Goal: Task Accomplishment & Management: Manage account settings

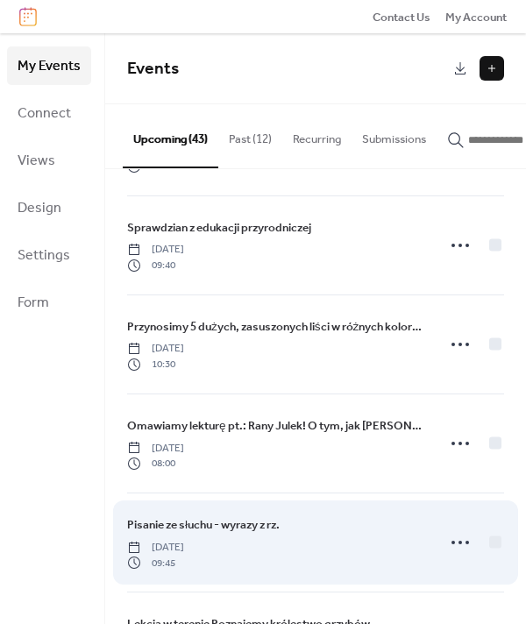
scroll to position [175, 0]
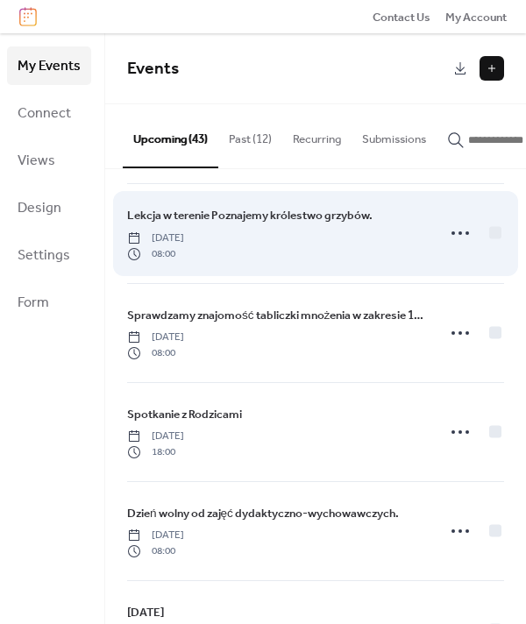
scroll to position [702, 0]
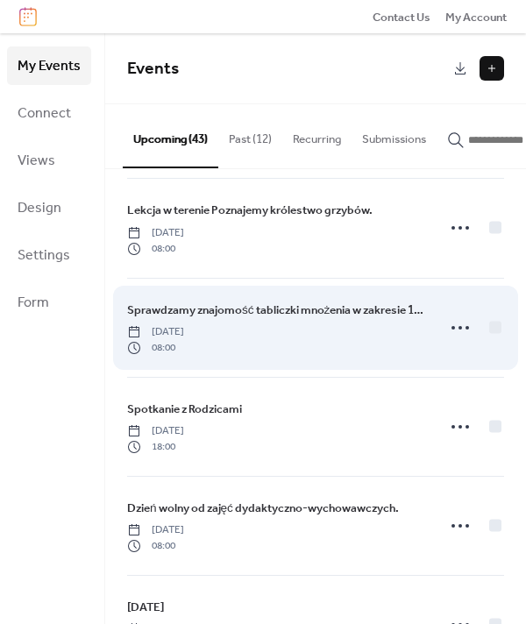
click at [261, 313] on span "Sprawdzamy znajomość tabliczki mnożenia w zakresie 100 (mnożenie i dzielenie)." at bounding box center [276, 311] width 298 height 18
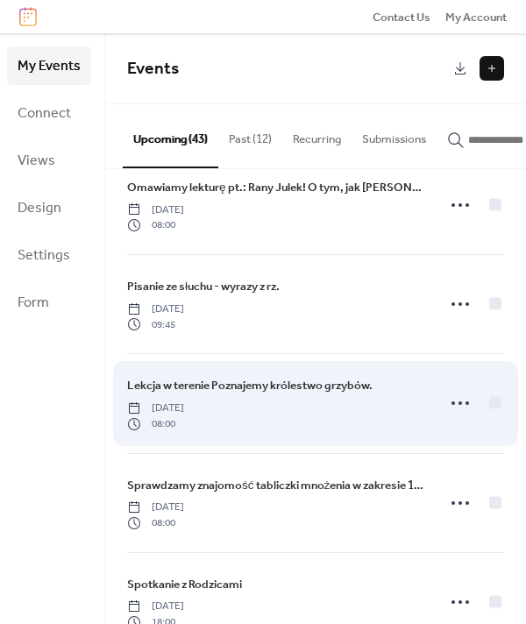
scroll to position [702, 0]
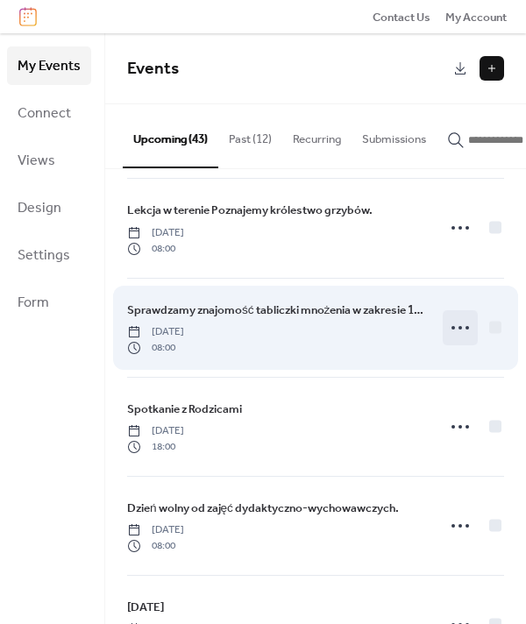
click at [452, 329] on icon at bounding box center [460, 328] width 28 height 28
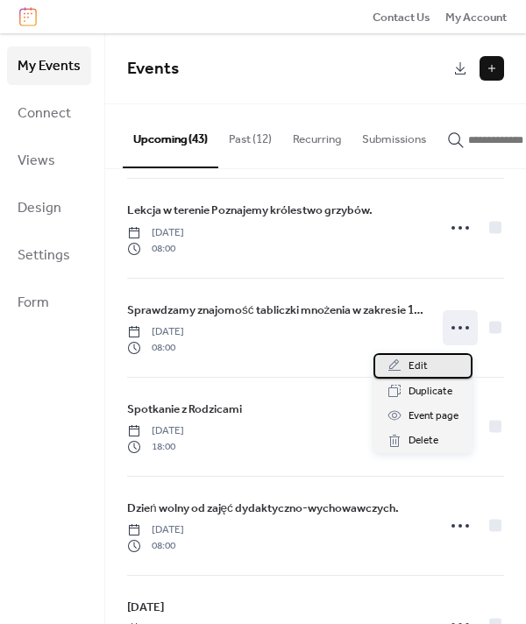
click at [418, 366] on span "Edit" at bounding box center [418, 367] width 19 height 18
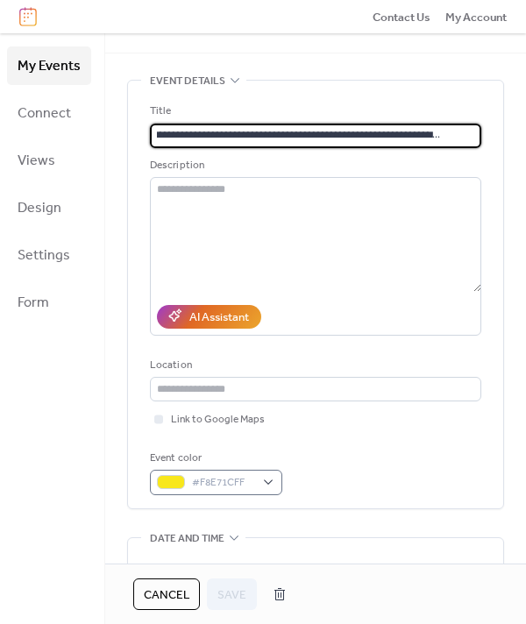
scroll to position [263, 0]
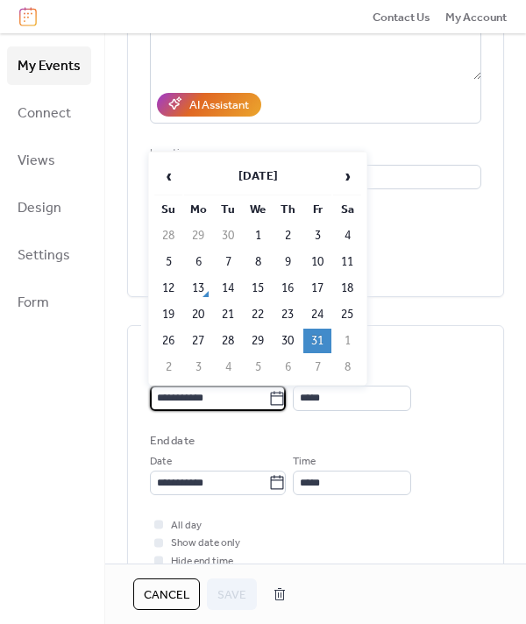
click at [207, 396] on input "**********" at bounding box center [209, 398] width 118 height 25
click at [348, 176] on span "›" at bounding box center [347, 176] width 26 height 35
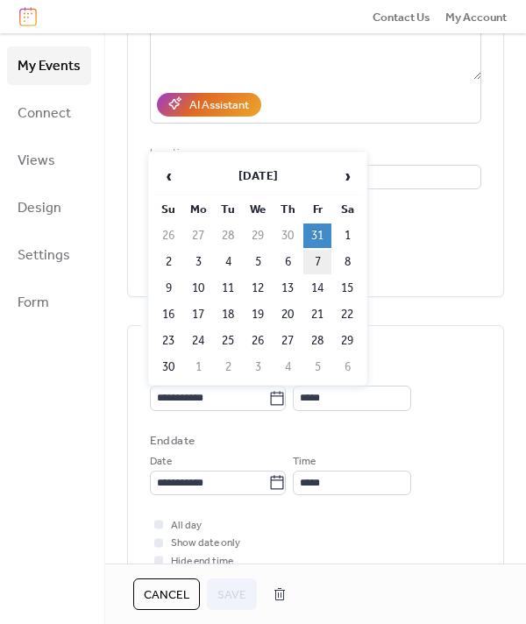
click at [321, 260] on td "7" at bounding box center [317, 262] width 28 height 25
type input "**********"
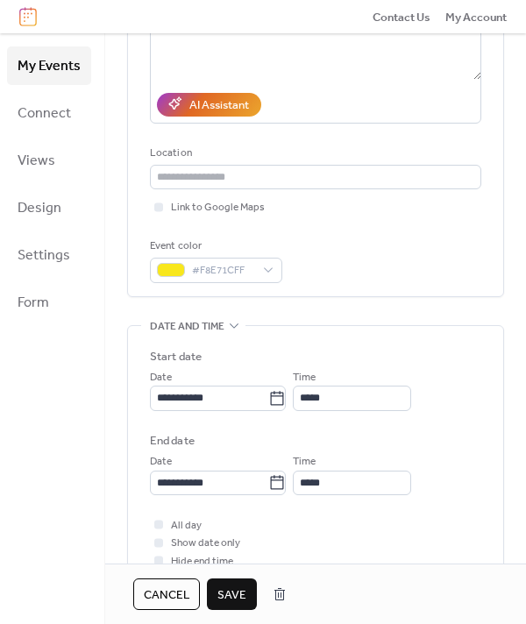
click at [230, 599] on span "Save" at bounding box center [232, 596] width 29 height 18
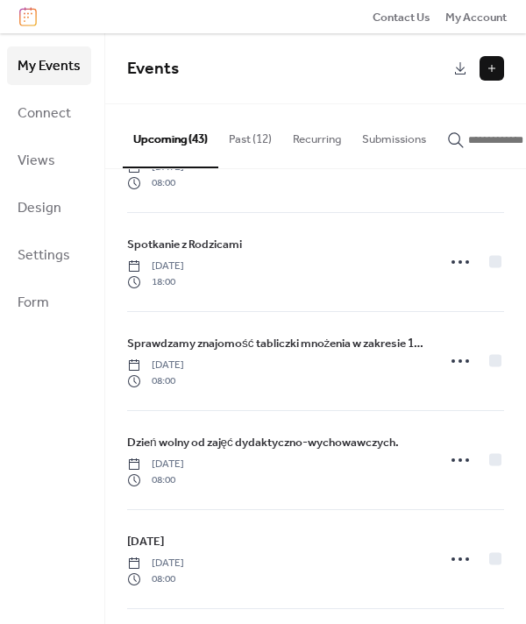
scroll to position [789, 0]
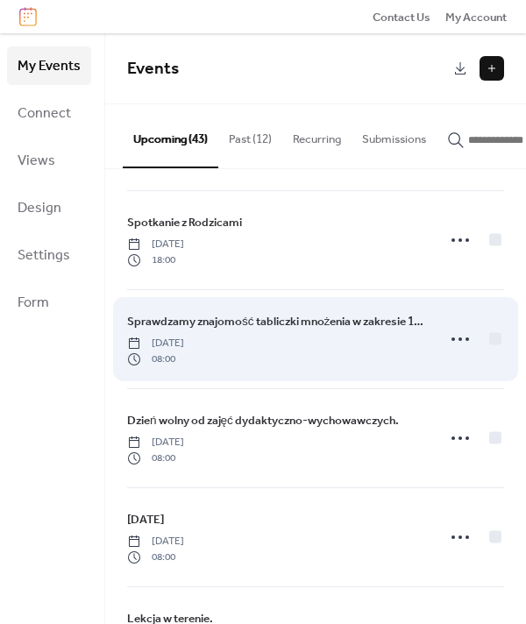
click at [267, 331] on span "Sprawdzamy znajomość tabliczki mnożenia w zakresie 100 (mnożenie i dzielenie)." at bounding box center [276, 322] width 298 height 18
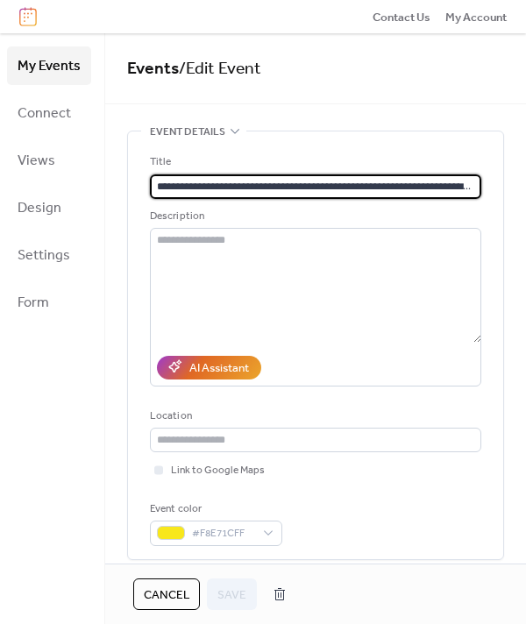
scroll to position [0, 49]
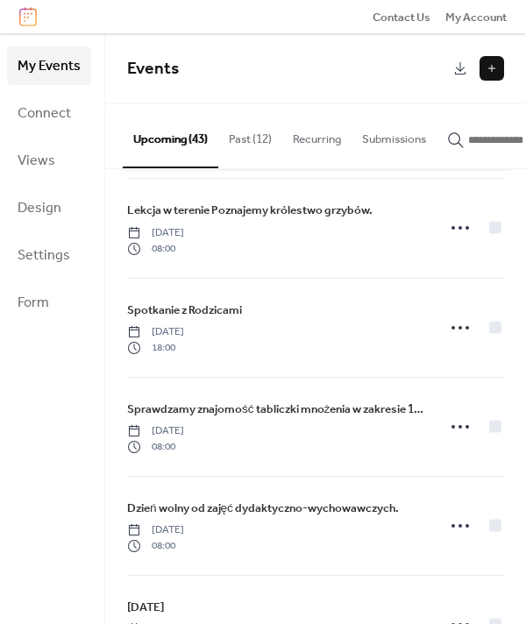
scroll to position [877, 0]
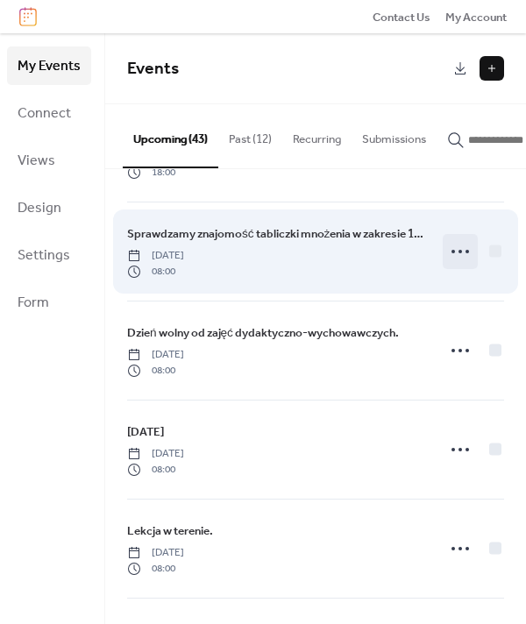
click at [452, 252] on icon at bounding box center [460, 252] width 28 height 28
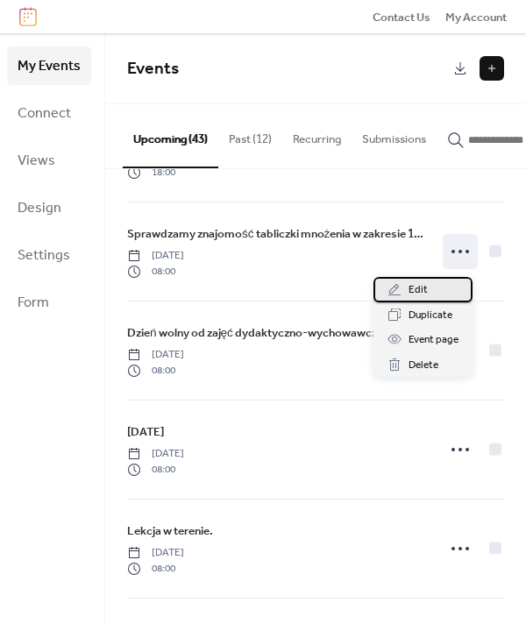
click at [420, 292] on span "Edit" at bounding box center [418, 291] width 19 height 18
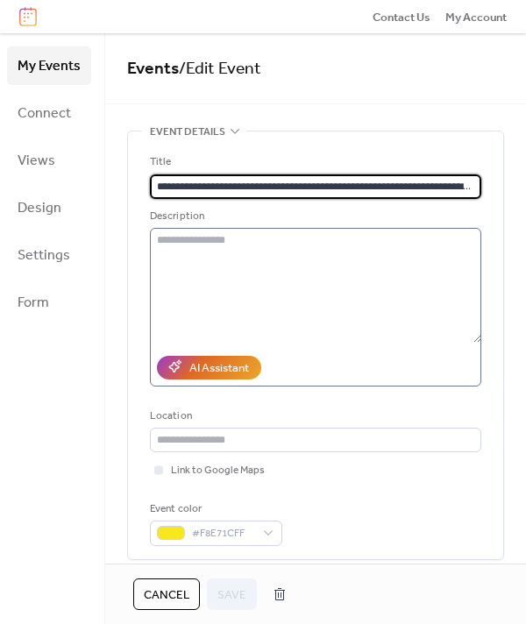
scroll to position [0, 49]
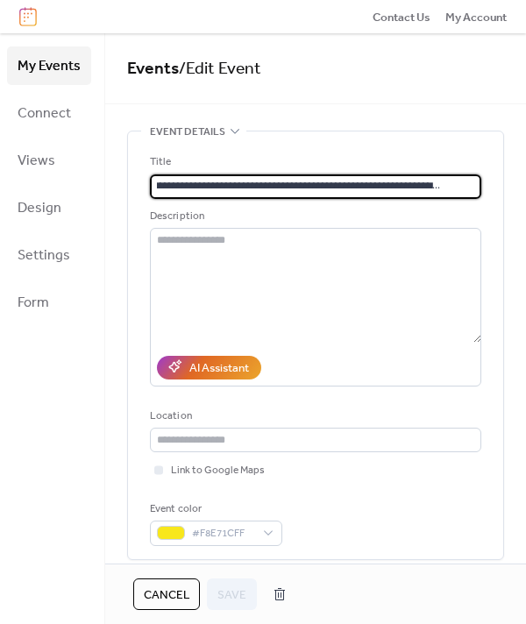
click at [462, 188] on input "**********" at bounding box center [314, 187] width 328 height 25
type input "**********"
click at [224, 596] on span "Save" at bounding box center [232, 596] width 29 height 18
